Goal: Information Seeking & Learning: Learn about a topic

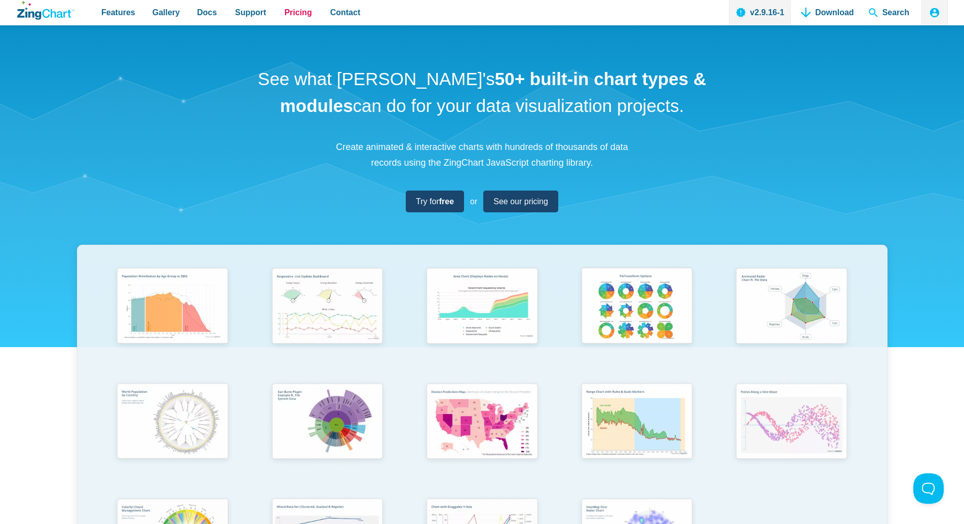
click at [280, 18] on link "Pricing" at bounding box center [297, 12] width 35 height 25
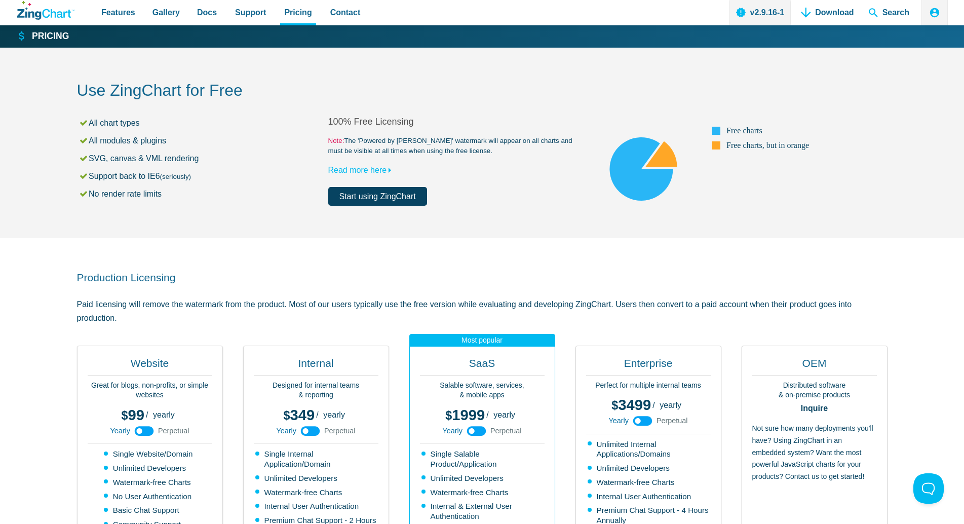
click at [52, 11] on icon "ZingChart Logo. Click to return to the homepage" at bounding box center [45, 10] width 57 height 19
